Goal: Navigation & Orientation: Find specific page/section

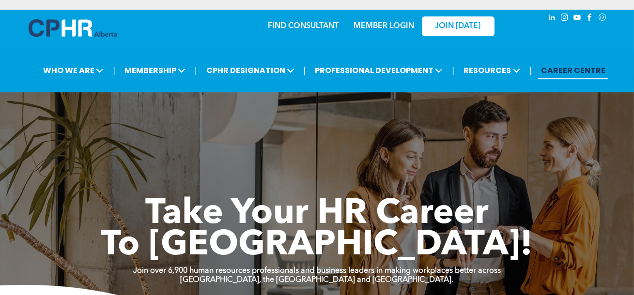
click at [386, 27] on link "MEMBER LOGIN" at bounding box center [383, 26] width 61 height 8
click at [377, 29] on link "MEMBER LOGIN" at bounding box center [383, 26] width 61 height 8
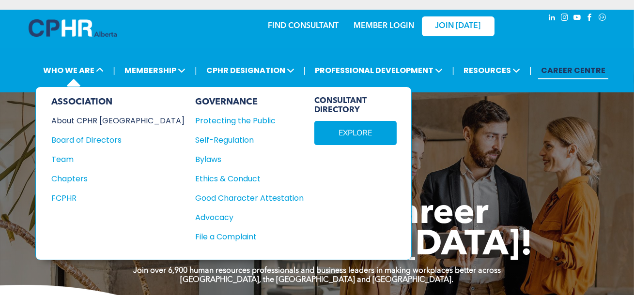
click at [82, 120] on div "About CPHR [GEOGRAPHIC_DATA]" at bounding box center [111, 121] width 120 height 12
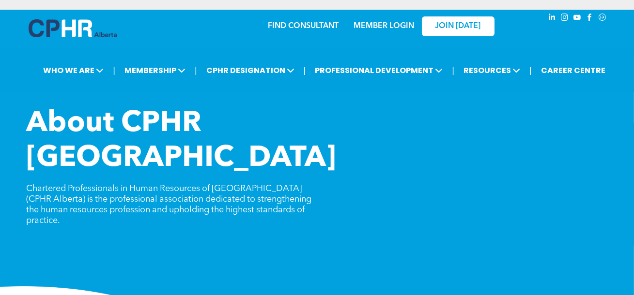
click at [400, 28] on link "MEMBER LOGIN" at bounding box center [383, 26] width 61 height 8
click at [398, 25] on link "MEMBER LOGIN" at bounding box center [383, 26] width 61 height 8
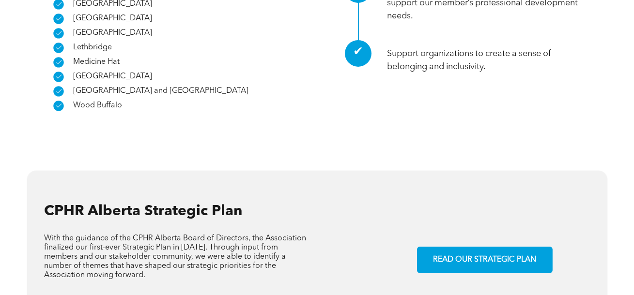
scroll to position [731, 0]
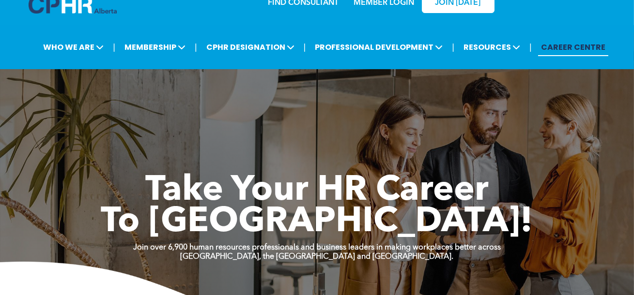
scroll to position [20, 0]
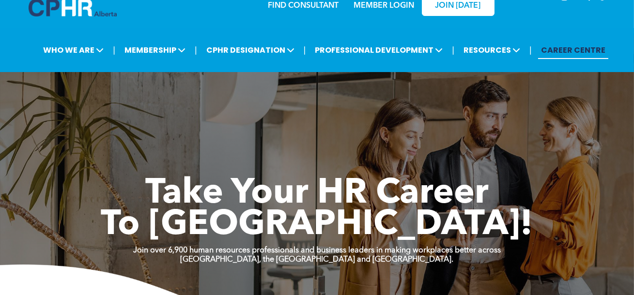
click at [504, 54] on span "RESOURCES" at bounding box center [491, 50] width 62 height 18
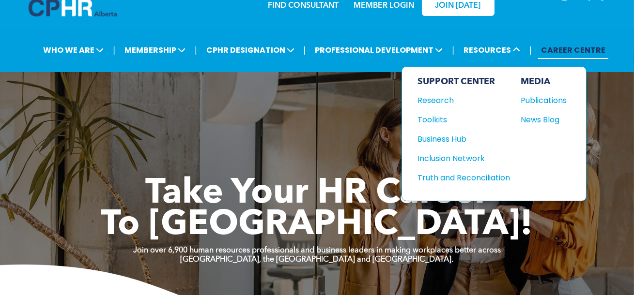
click at [183, 54] on icon at bounding box center [182, 50] width 8 height 8
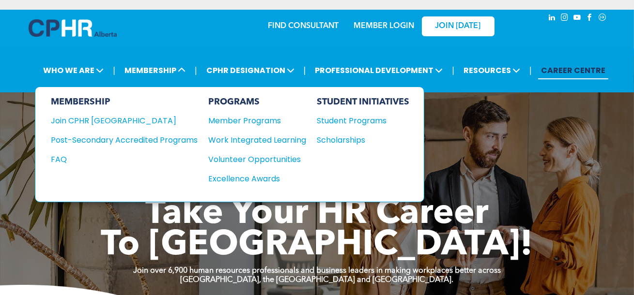
scroll to position [0, 0]
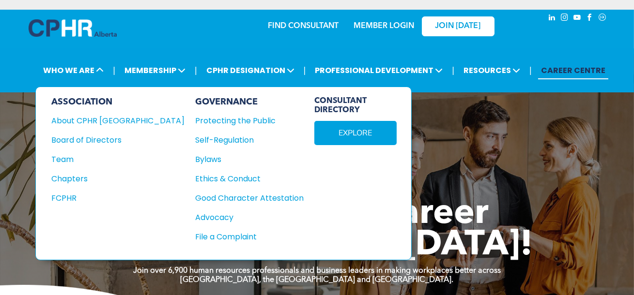
click at [74, 75] on span "WHO WE ARE" at bounding box center [73, 70] width 66 height 18
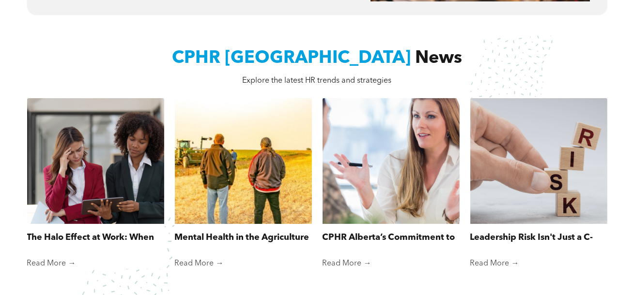
scroll to position [483, 0]
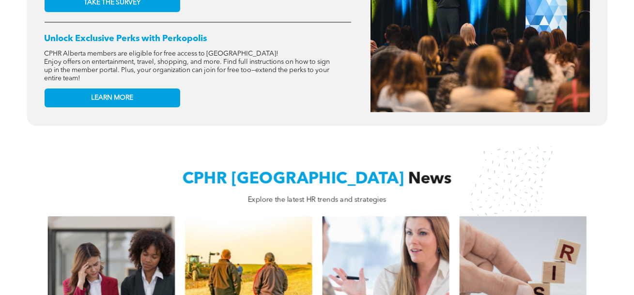
click at [614, 90] on div "2025 HR Trends Survey - Open for your participation! [PERSON_NAME] & Company’s …" at bounding box center [317, 33] width 634 height 213
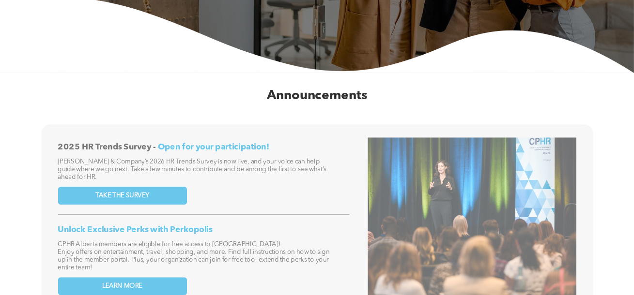
scroll to position [0, 0]
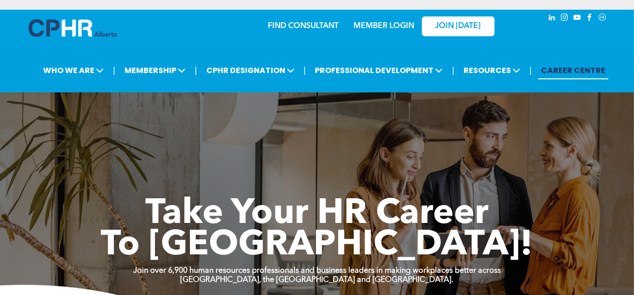
click at [386, 29] on link "MEMBER LOGIN" at bounding box center [383, 26] width 61 height 8
